Goal: Book appointment/travel/reservation

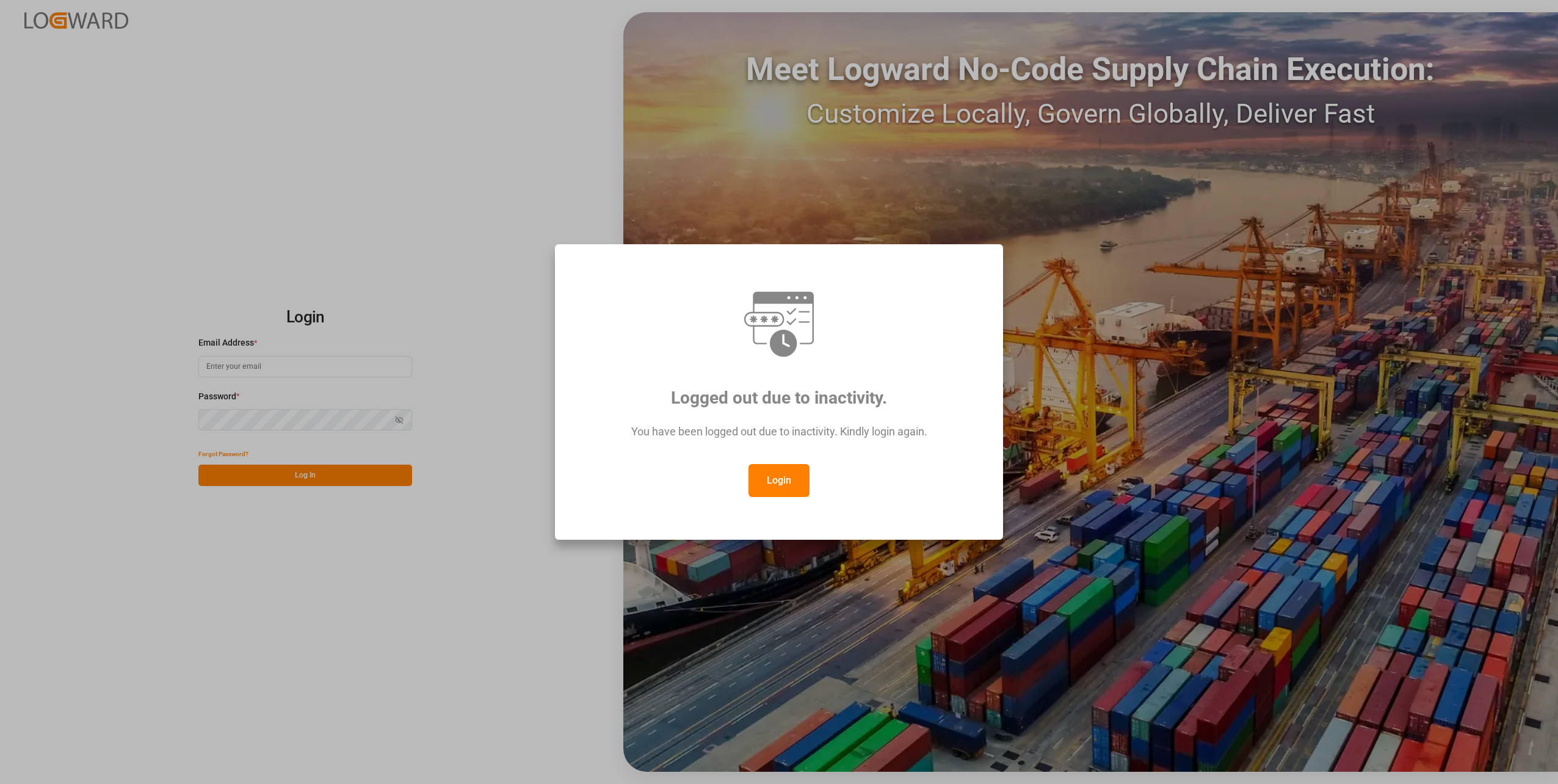
type input "[DOMAIN_NAME][EMAIL_ADDRESS][DOMAIN_NAME]"
click at [765, 468] on button "Login" at bounding box center [779, 480] width 61 height 33
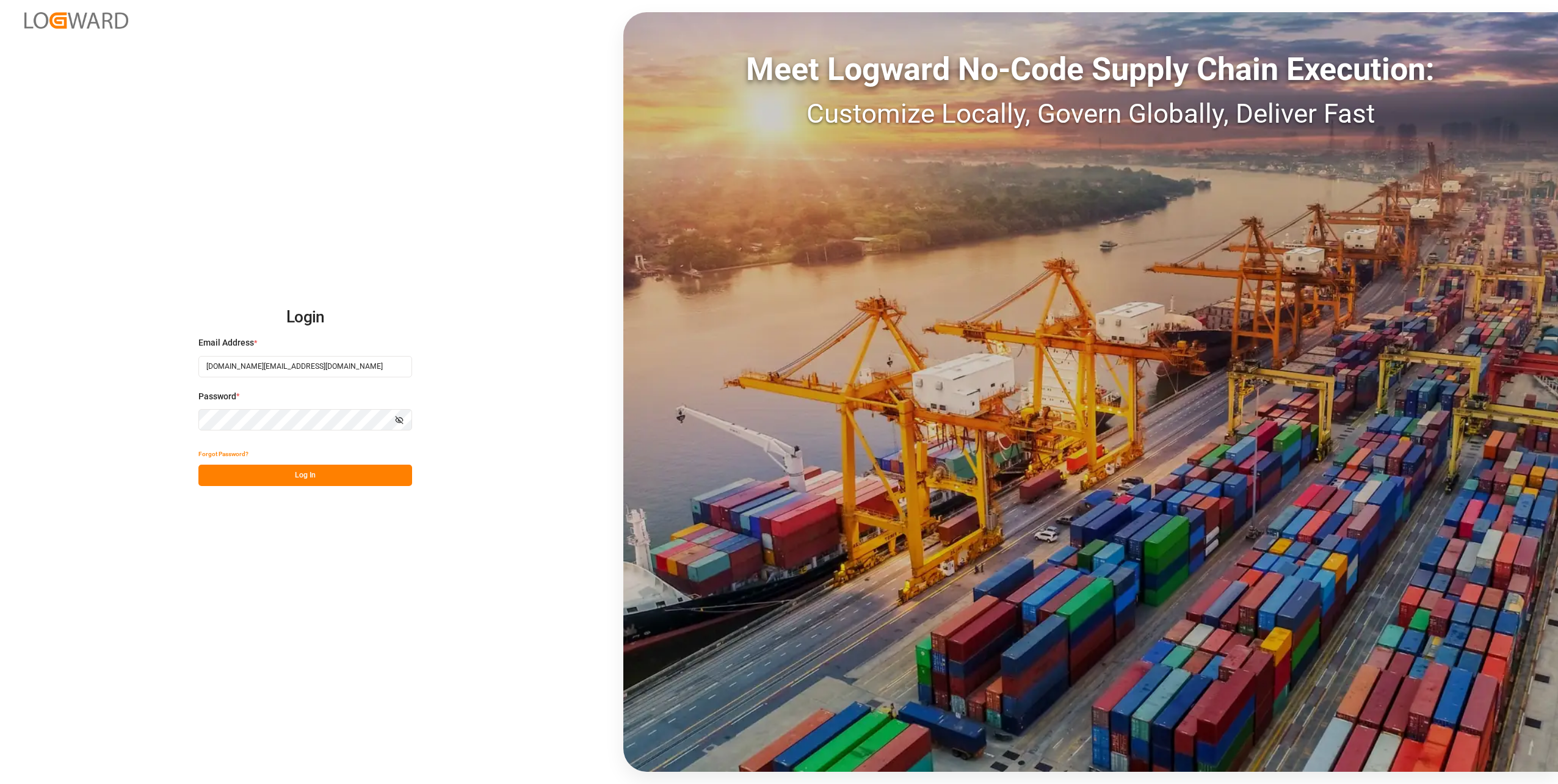
click at [360, 483] on button "Log In" at bounding box center [305, 475] width 214 height 21
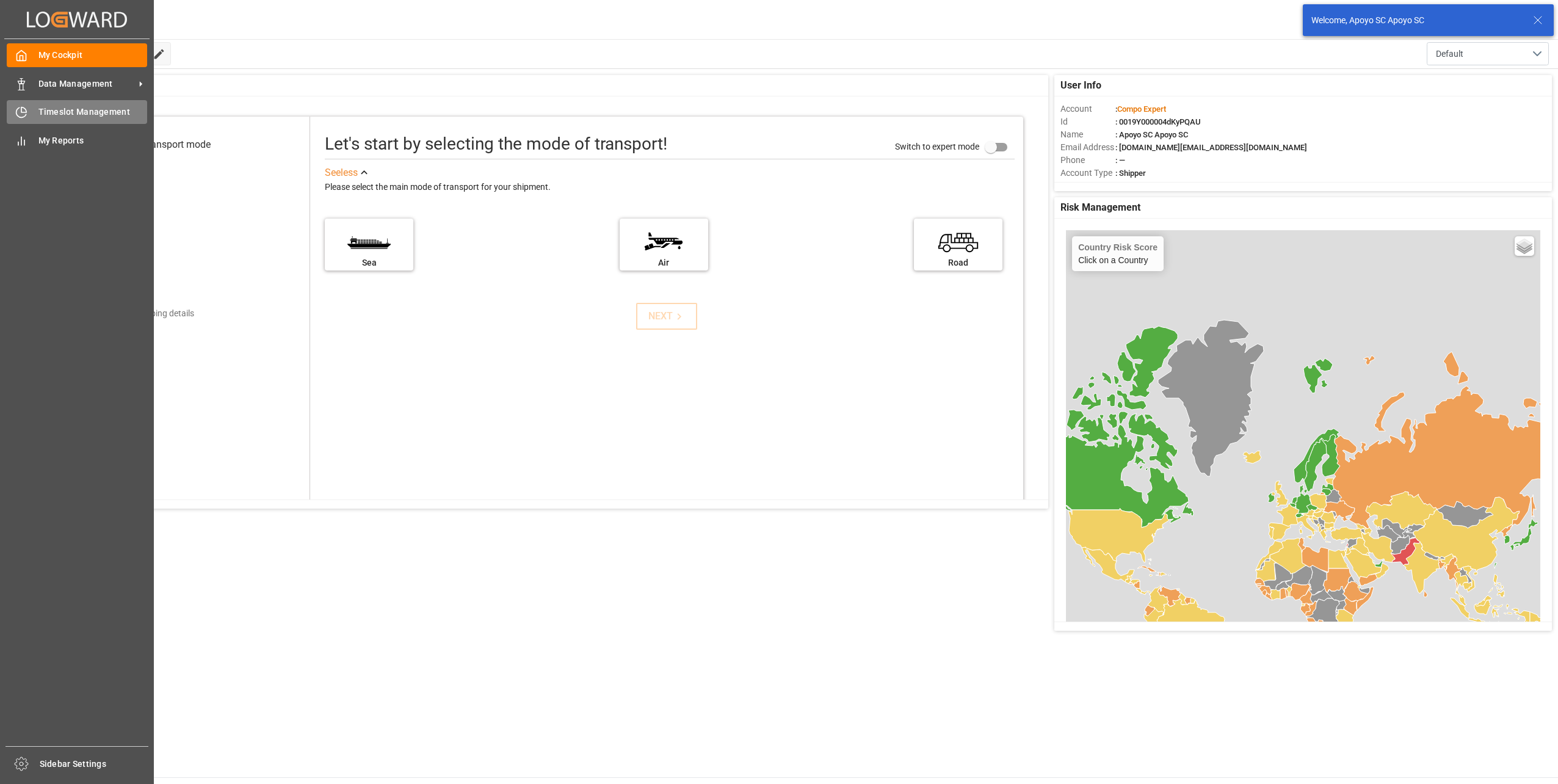
click at [16, 109] on icon at bounding box center [21, 112] width 12 height 12
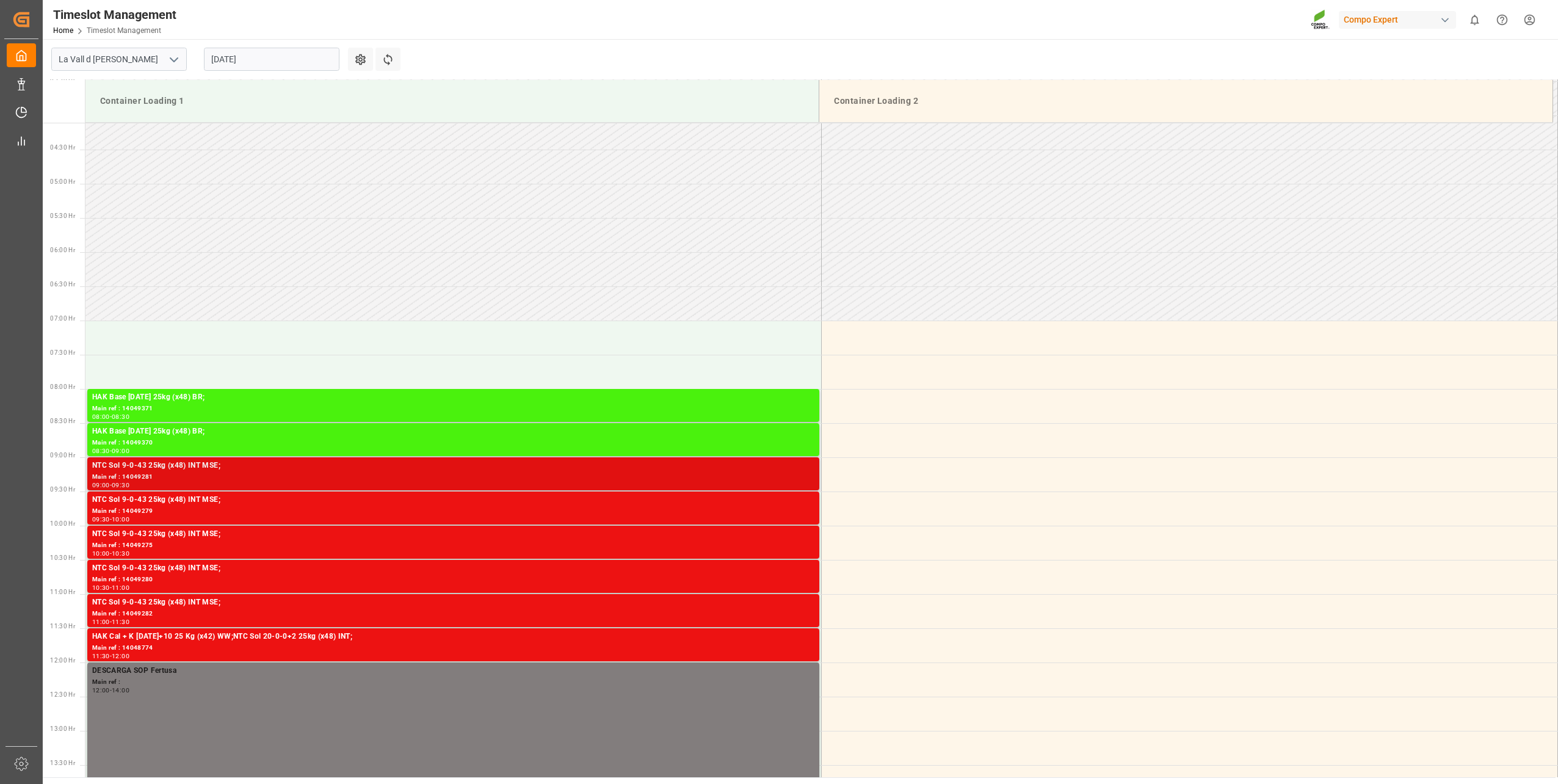
scroll to position [302, 0]
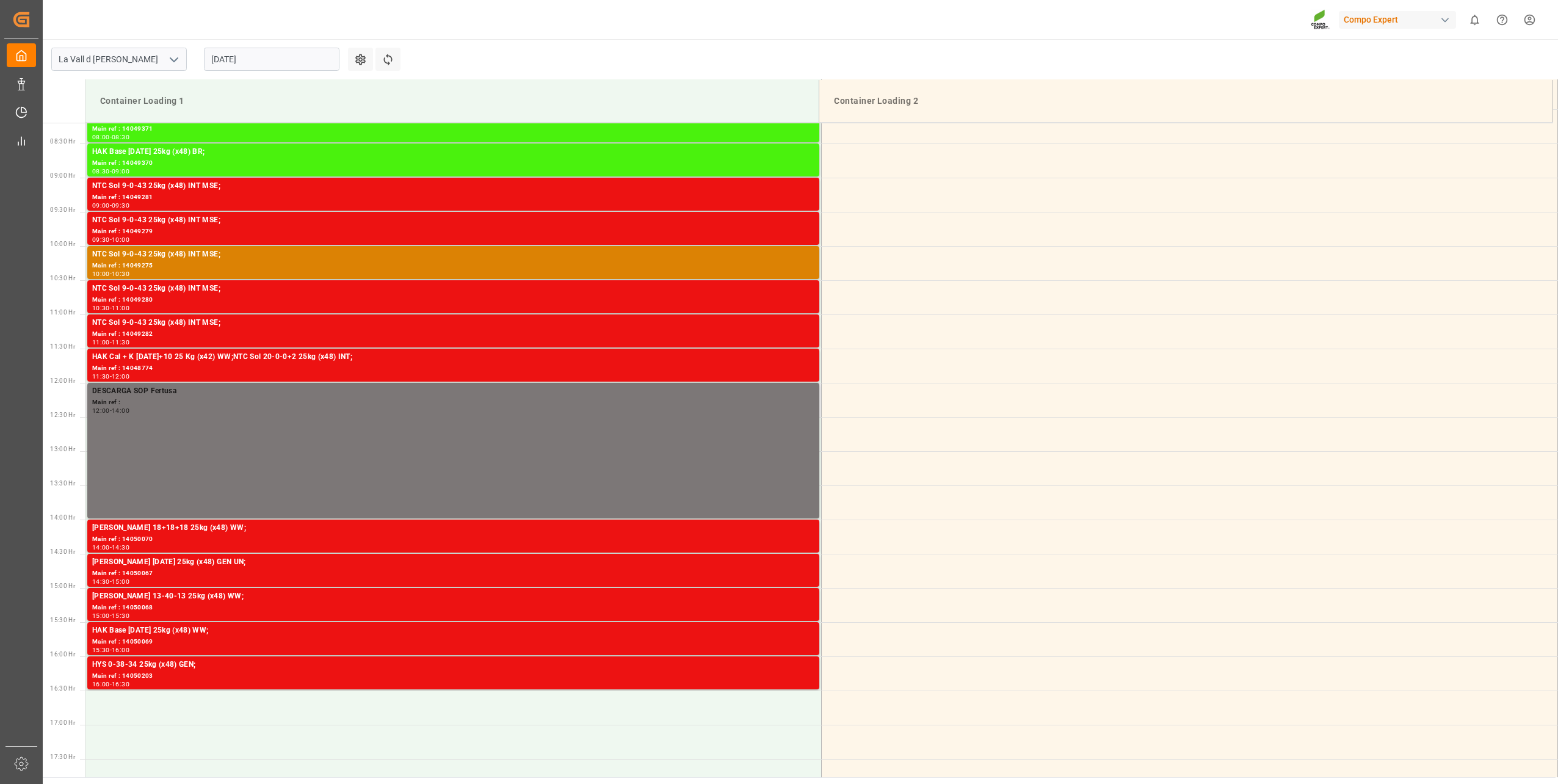
scroll to position [485, 0]
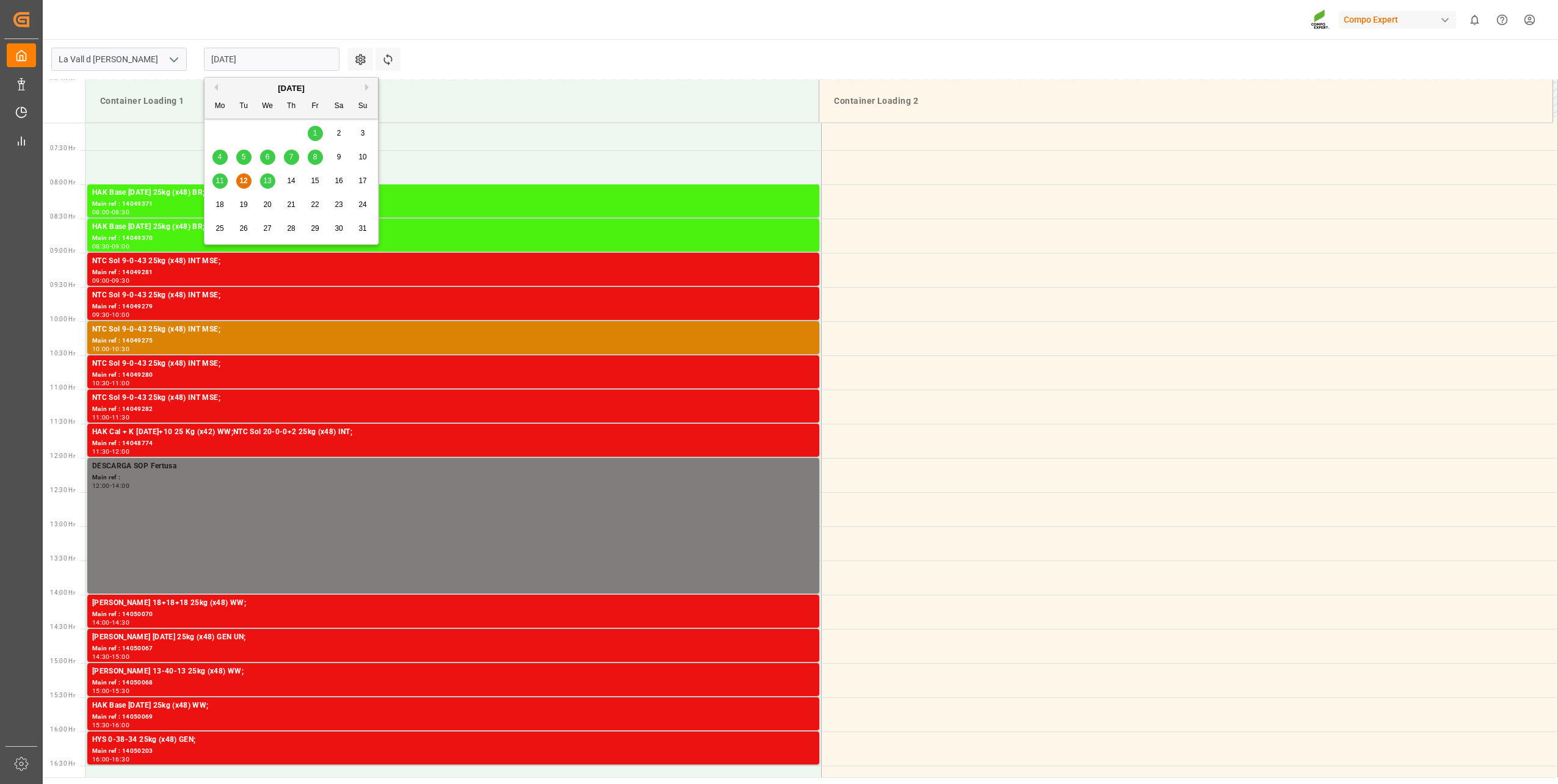
click at [250, 61] on input "[DATE]" at bounding box center [271, 59] width 135 height 23
click at [261, 181] on div "13" at bounding box center [267, 181] width 16 height 15
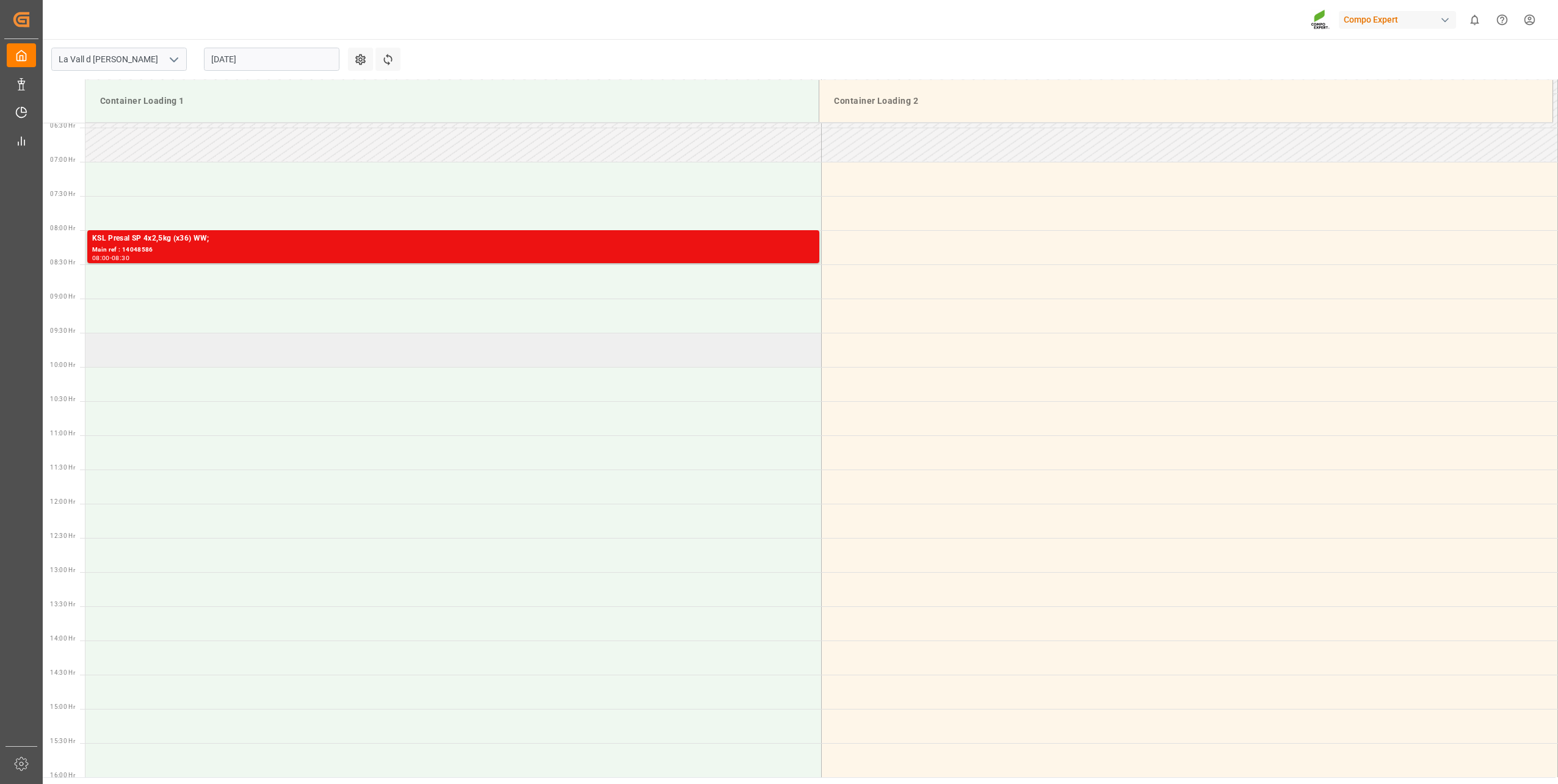
scroll to position [424, 0]
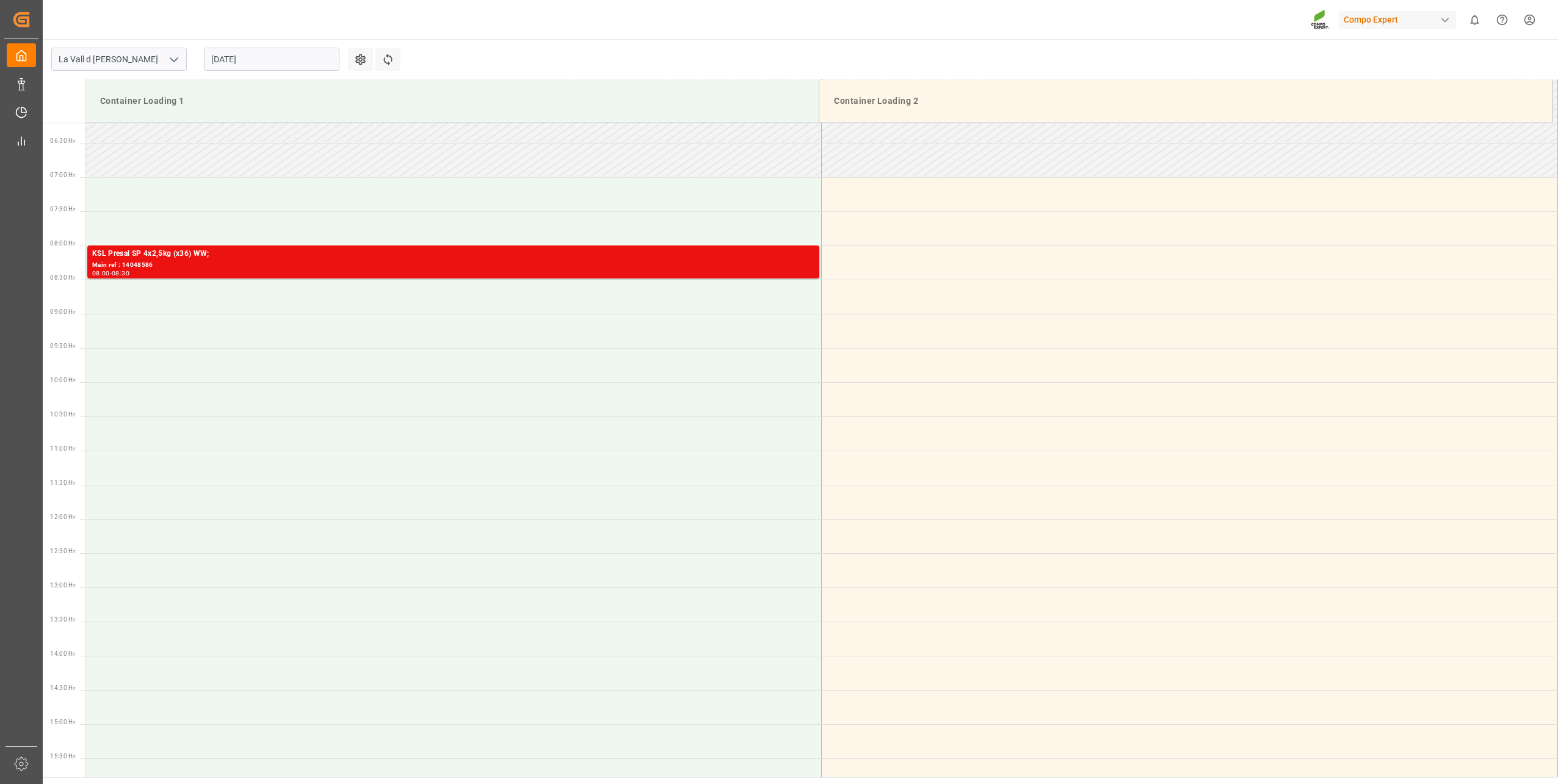
click at [231, 57] on input "13.08.2025" at bounding box center [271, 59] width 135 height 23
click at [367, 88] on button "Next Month" at bounding box center [369, 87] width 7 height 7
click at [242, 137] on span "2" at bounding box center [243, 133] width 4 height 8
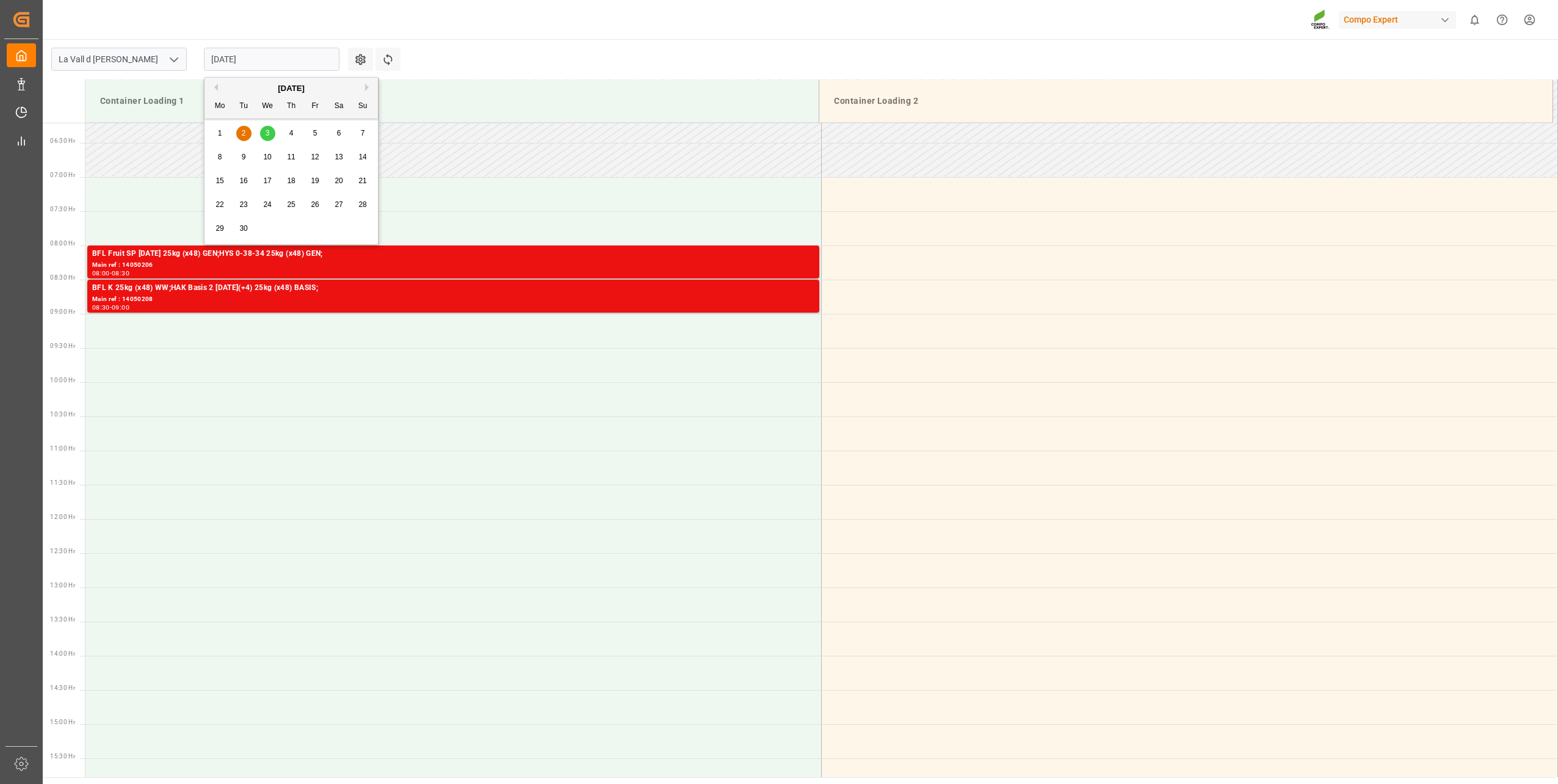
drag, startPoint x: 248, startPoint y: 69, endPoint x: 243, endPoint y: 99, distance: 30.4
click at [248, 69] on input "02.09.2025" at bounding box center [271, 59] width 135 height 23
click at [265, 130] on div "3" at bounding box center [267, 134] width 16 height 15
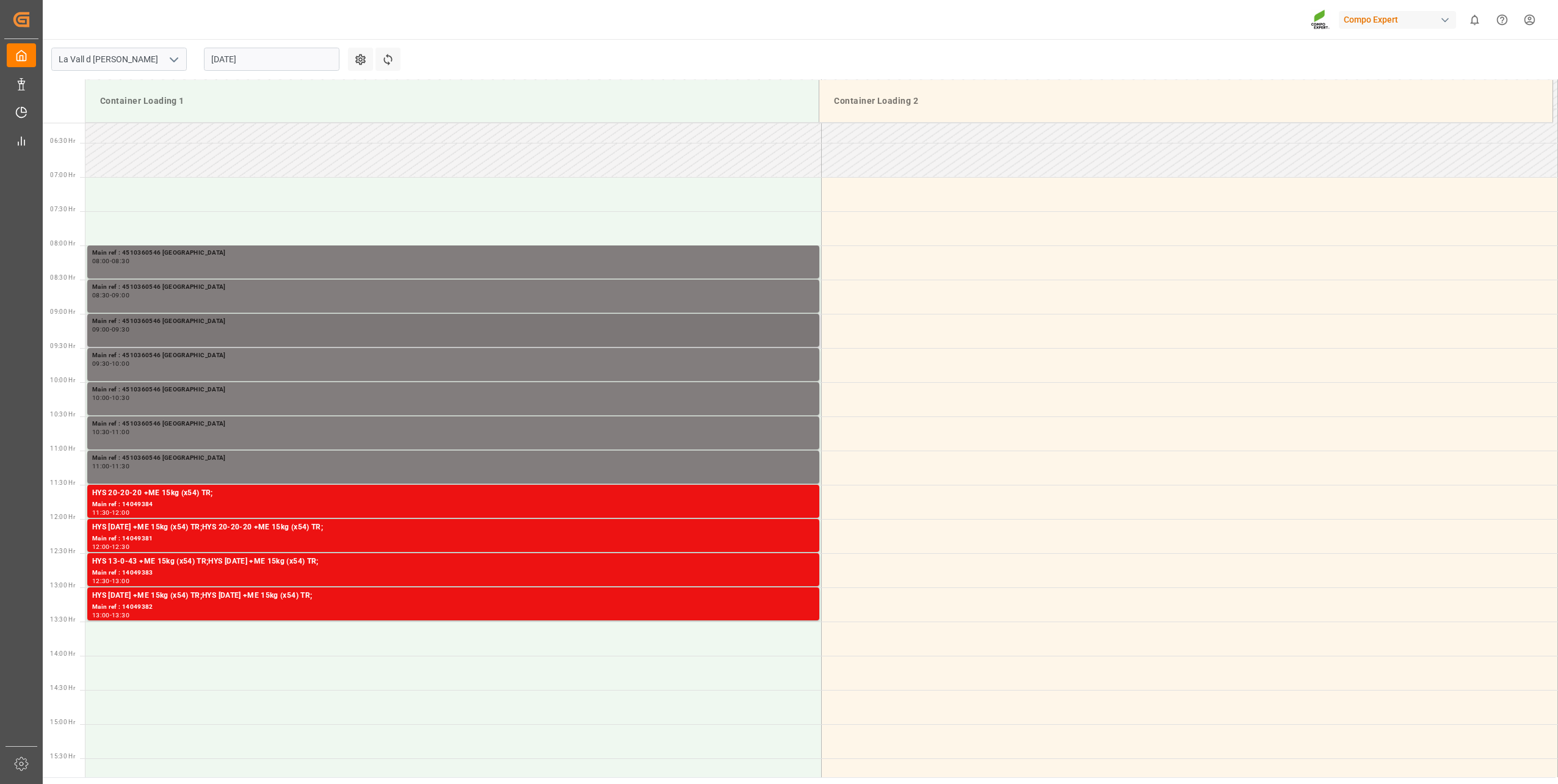
scroll to position [363, 0]
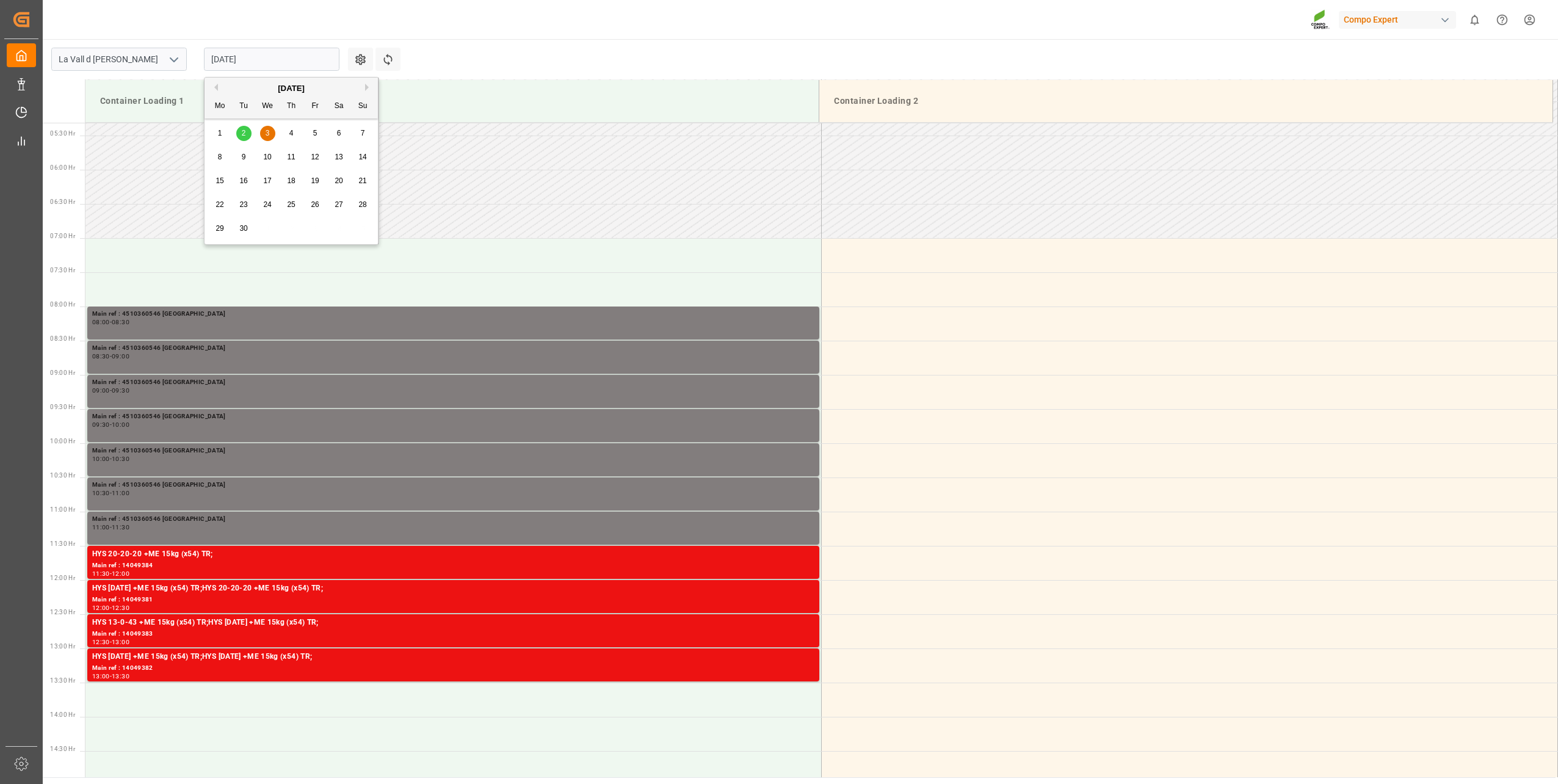
click at [258, 57] on input "03.09.2025" at bounding box center [271, 59] width 135 height 23
click at [216, 89] on button "Previous Month" at bounding box center [214, 87] width 7 height 7
click at [236, 184] on div "12" at bounding box center [243, 181] width 16 height 15
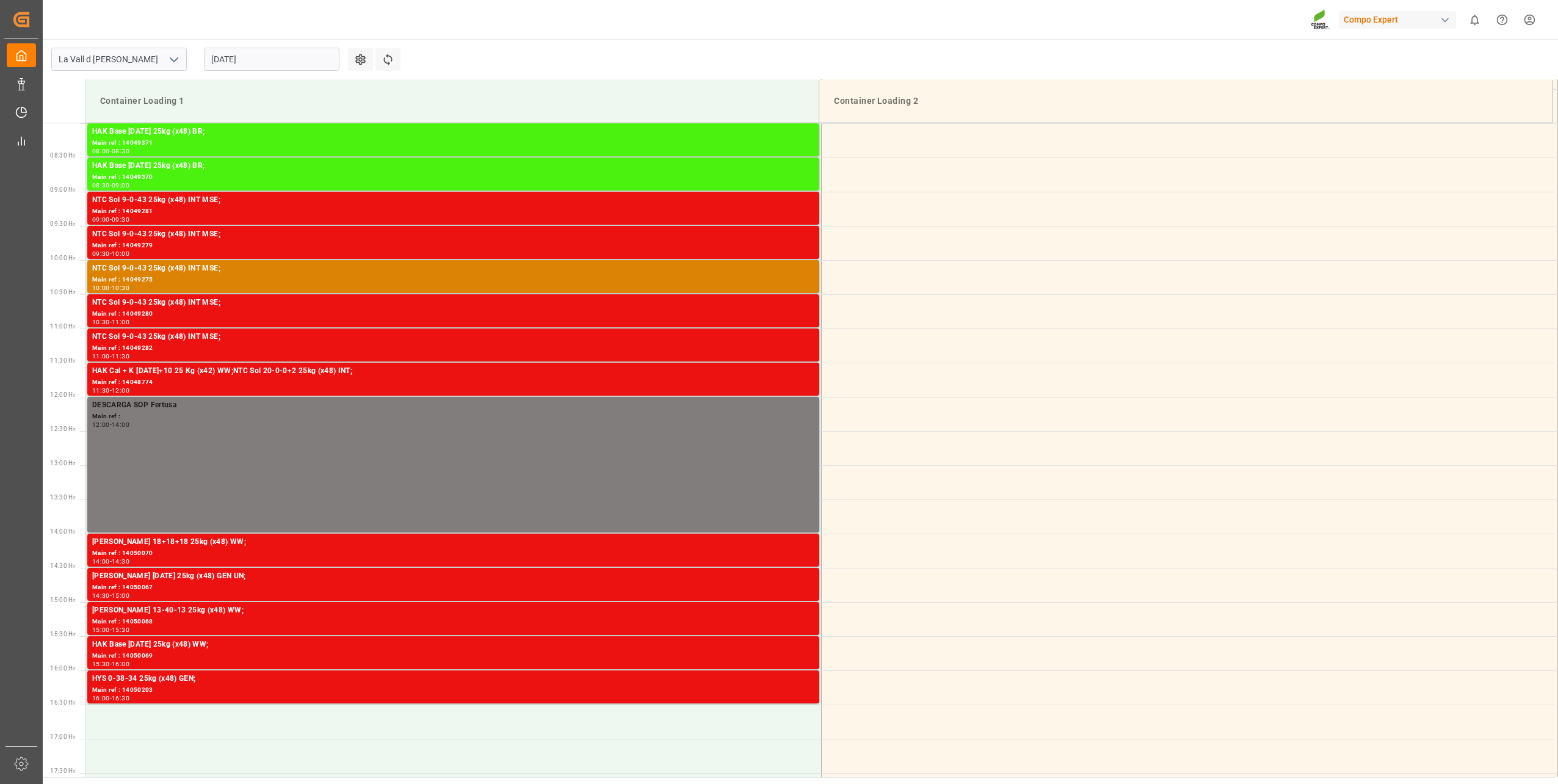
scroll to position [485, 0]
